Goal: Task Accomplishment & Management: Use online tool/utility

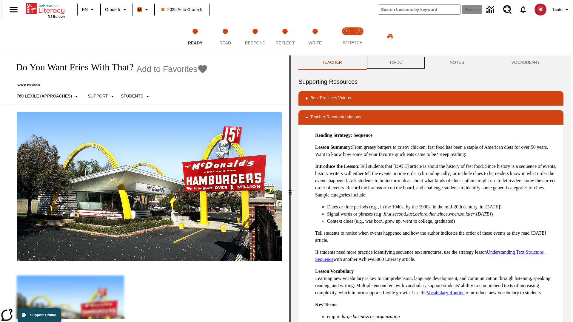
click at [395, 63] on button "TO-DO" at bounding box center [395, 62] width 61 height 14
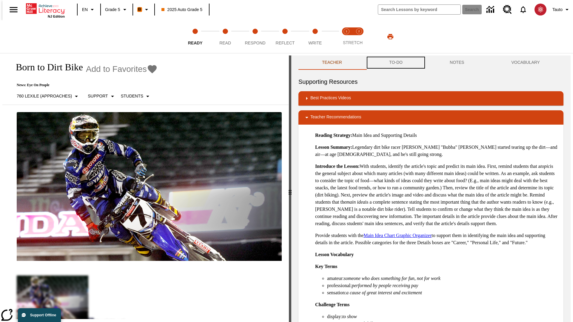
click at [395, 63] on button "TO-DO" at bounding box center [395, 62] width 61 height 14
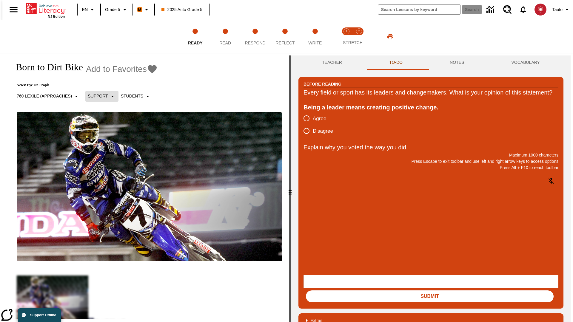
click at [99, 96] on p "Support" at bounding box center [98, 96] width 20 height 6
click at [105, 131] on p "Support" at bounding box center [105, 131] width 35 height 6
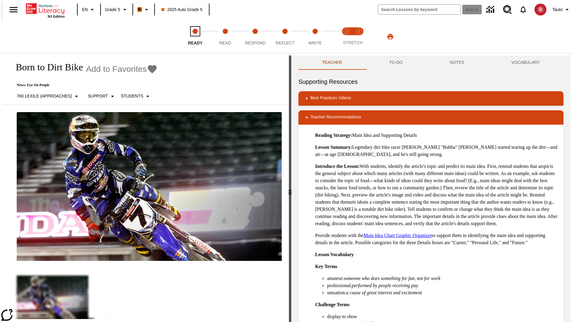
click at [195, 37] on span "Ready" at bounding box center [195, 40] width 15 height 11
click at [395, 63] on button "TO-DO" at bounding box center [395, 62] width 61 height 14
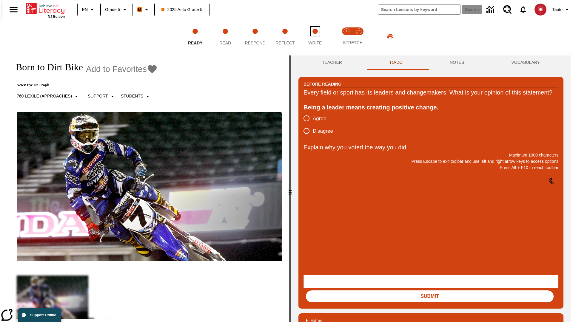
click at [315, 37] on span "Write" at bounding box center [314, 40] width 13 height 11
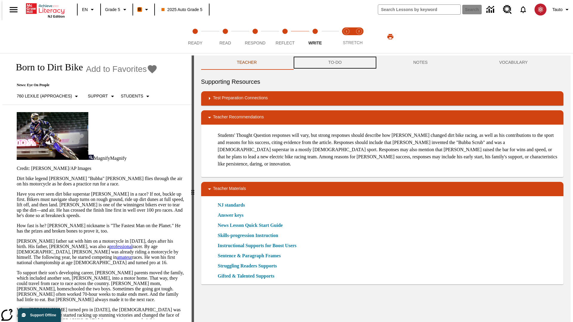
scroll to position [0, 0]
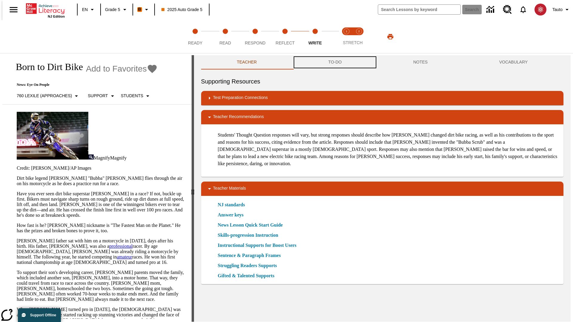
click at [334, 63] on button "TO-DO" at bounding box center [334, 62] width 85 height 14
